Goal: Information Seeking & Learning: Learn about a topic

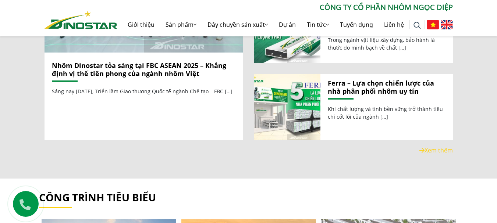
scroll to position [1103, 0]
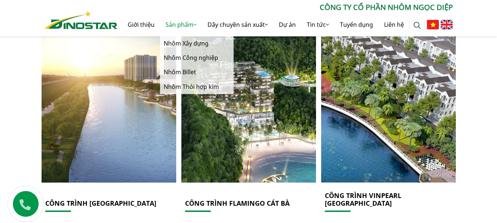
click at [184, 22] on link "Sản phẩm" at bounding box center [181, 25] width 42 height 24
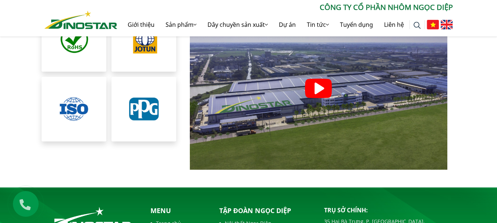
scroll to position [1655, 0]
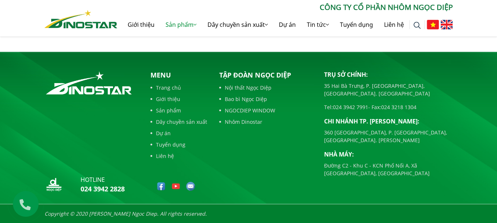
scroll to position [206, 0]
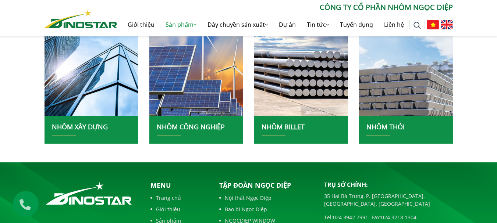
click at [69, 122] on link "Nhôm xây dựng" at bounding box center [80, 126] width 56 height 9
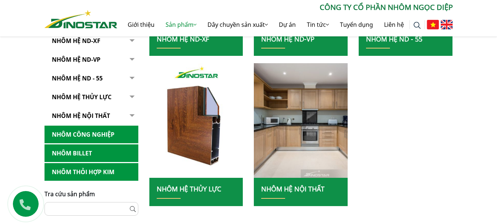
scroll to position [257, 0]
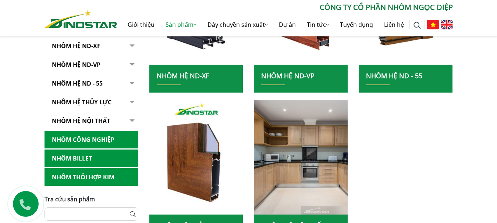
click at [98, 119] on link "Nhôm hệ nội thất" at bounding box center [92, 121] width 94 height 18
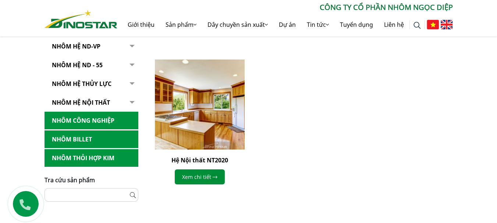
scroll to position [221, 0]
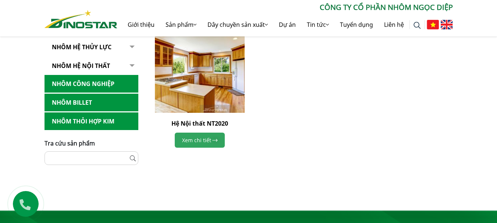
click at [196, 138] on link "Xem chi tiết" at bounding box center [200, 140] width 50 height 15
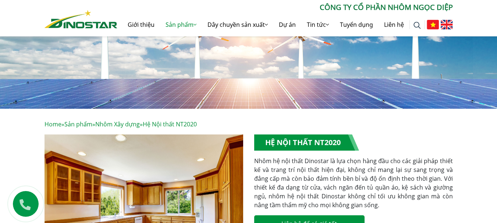
scroll to position [86, 0]
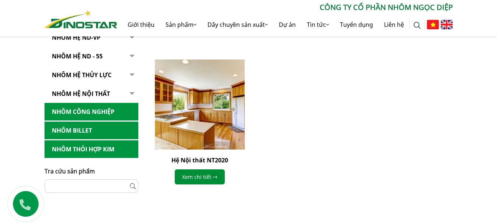
scroll to position [147, 0]
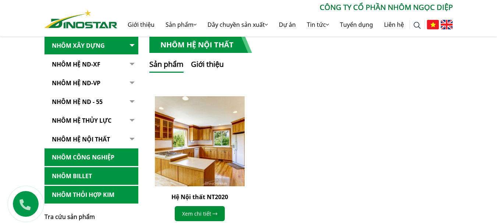
click at [132, 139] on button "button" at bounding box center [131, 140] width 15 height 18
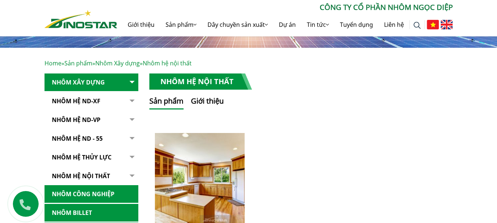
click at [90, 136] on link "NHÔM HỆ ND - 55" at bounding box center [92, 139] width 94 height 18
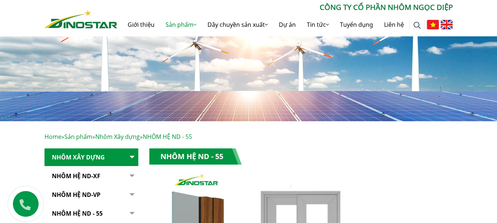
scroll to position [110, 0]
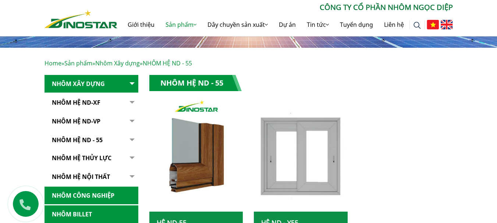
click at [213, 86] on h1 "NHÔM HỆ ND - 55" at bounding box center [195, 83] width 92 height 16
click at [208, 80] on h1 "NHÔM HỆ ND - 55" at bounding box center [195, 83] width 92 height 16
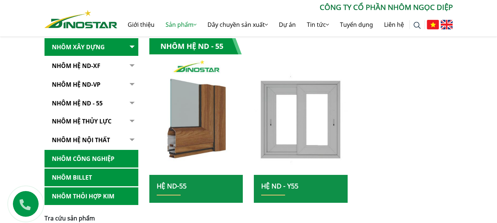
scroll to position [221, 0]
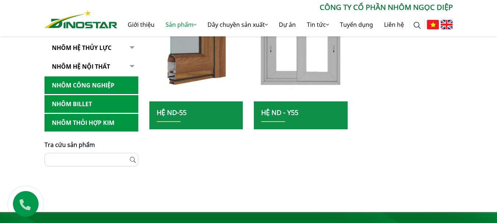
click at [205, 111] on h2 "Hệ ND-55" at bounding box center [196, 116] width 79 height 14
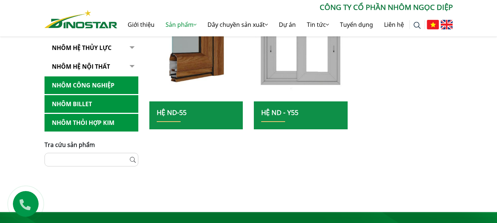
click at [174, 120] on h2 "Hệ ND-55" at bounding box center [196, 116] width 79 height 14
click at [176, 111] on link "Hệ ND-55" at bounding box center [172, 112] width 30 height 9
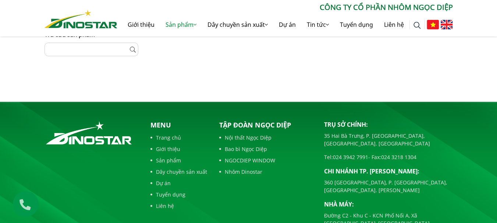
scroll to position [368, 0]
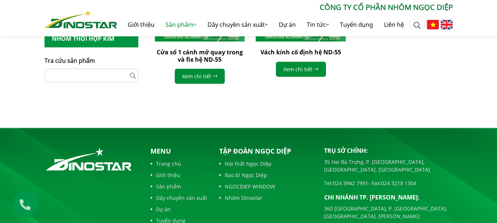
scroll to position [478, 0]
